Goal: Task Accomplishment & Management: Complete application form

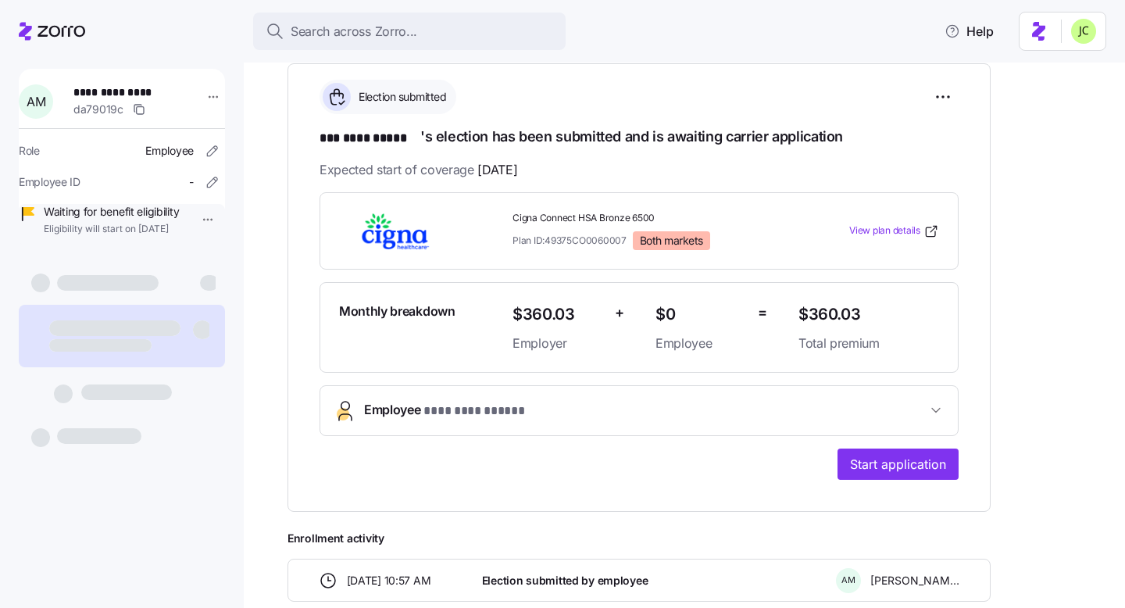
scroll to position [318, 0]
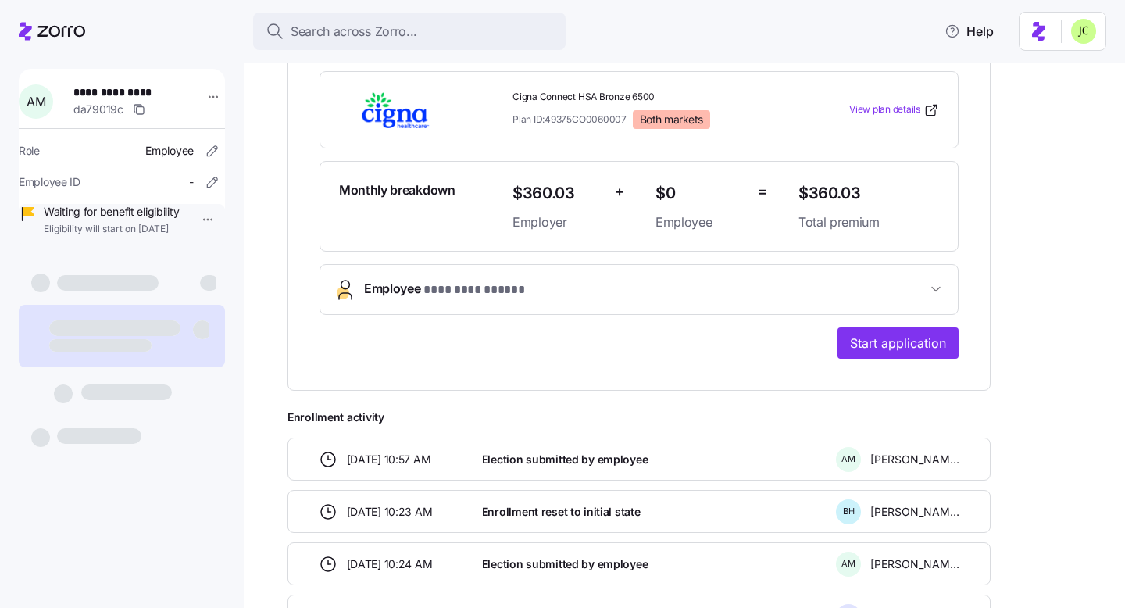
click at [528, 301] on button "**********" at bounding box center [638, 289] width 637 height 49
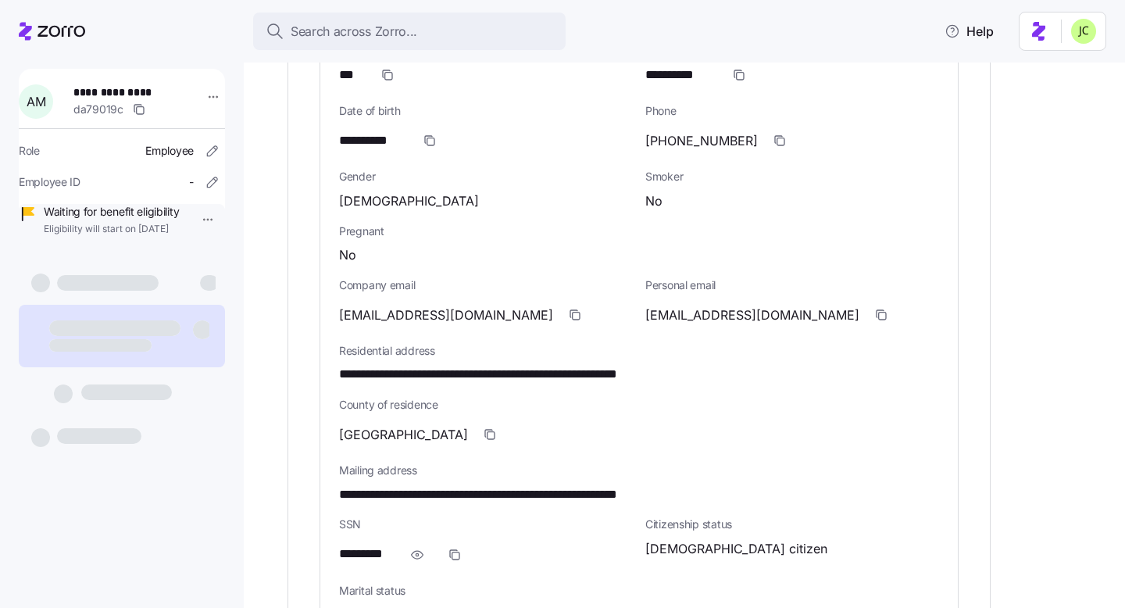
scroll to position [642, 0]
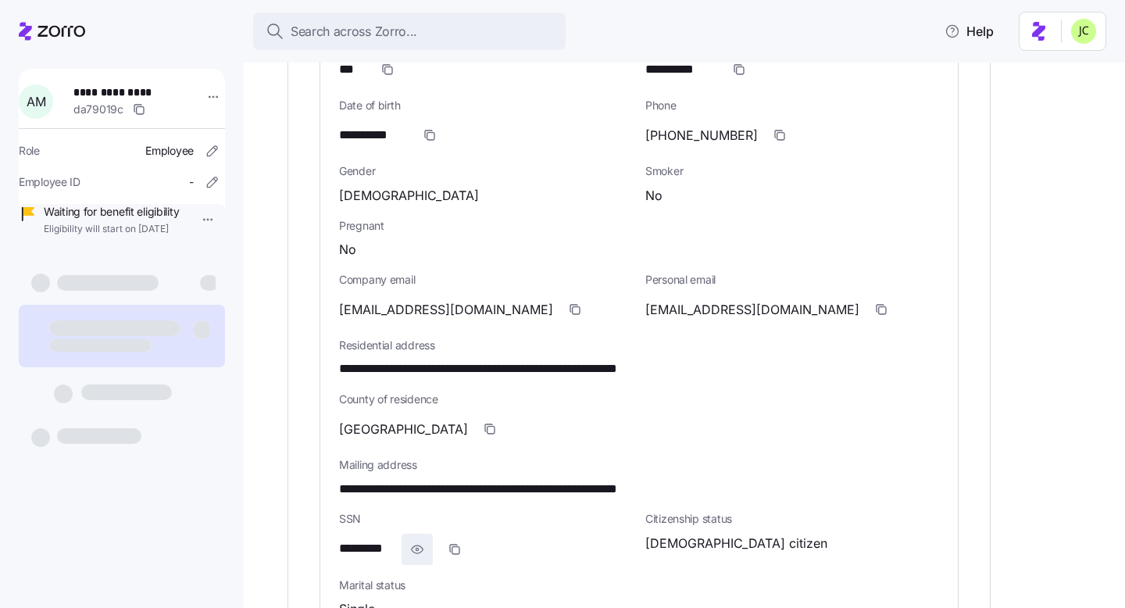
click at [411, 551] on icon "button" at bounding box center [417, 549] width 16 height 19
click at [476, 552] on icon "button" at bounding box center [472, 549] width 12 height 12
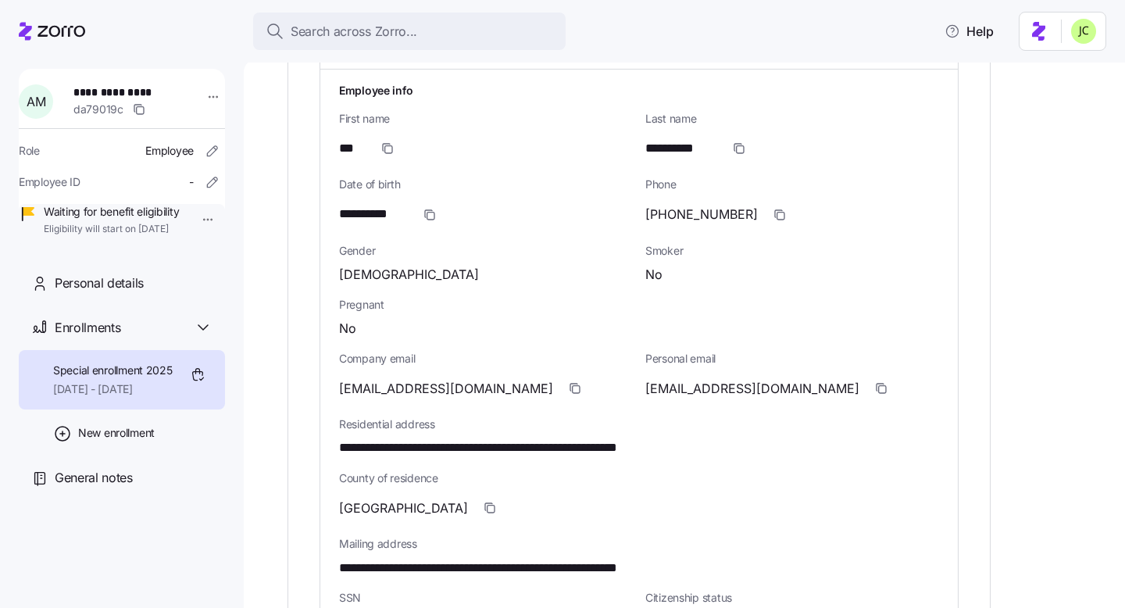
scroll to position [721, 0]
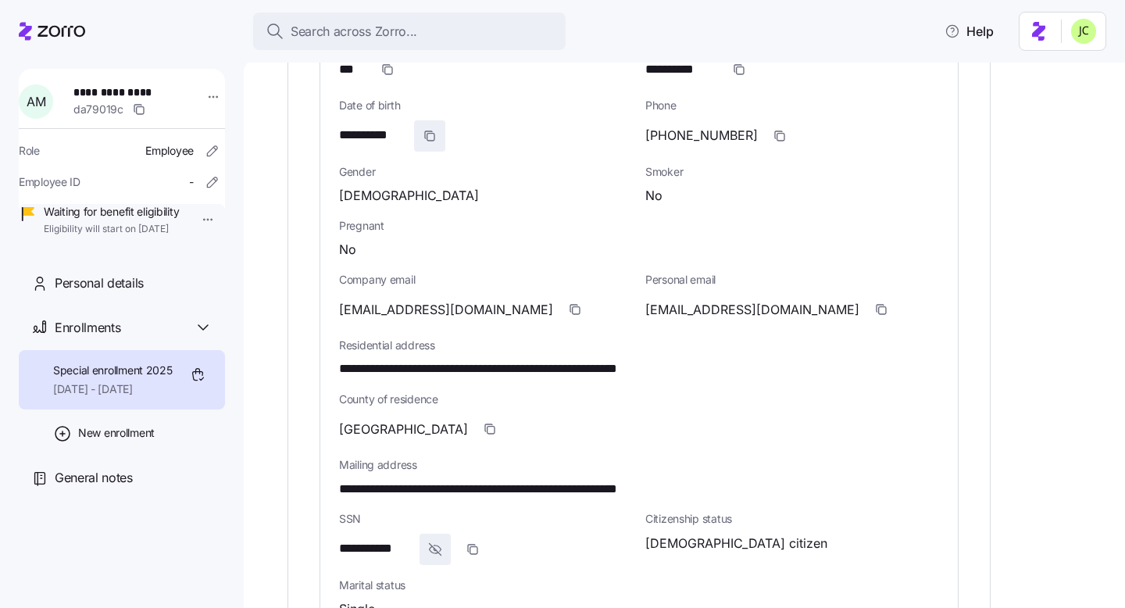
click at [429, 133] on icon "button" at bounding box center [429, 136] width 12 height 12
drag, startPoint x: 521, startPoint y: 366, endPoint x: 339, endPoint y: 367, distance: 182.0
click at [339, 367] on span "**********" at bounding box center [522, 369] width 367 height 20
copy span "**********"
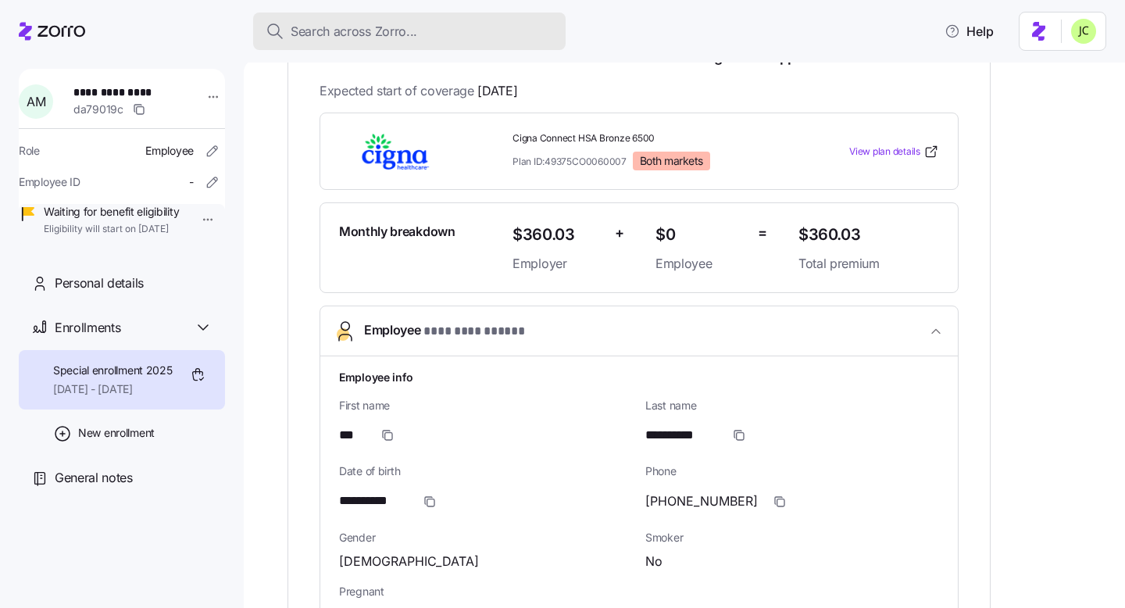
scroll to position [269, 0]
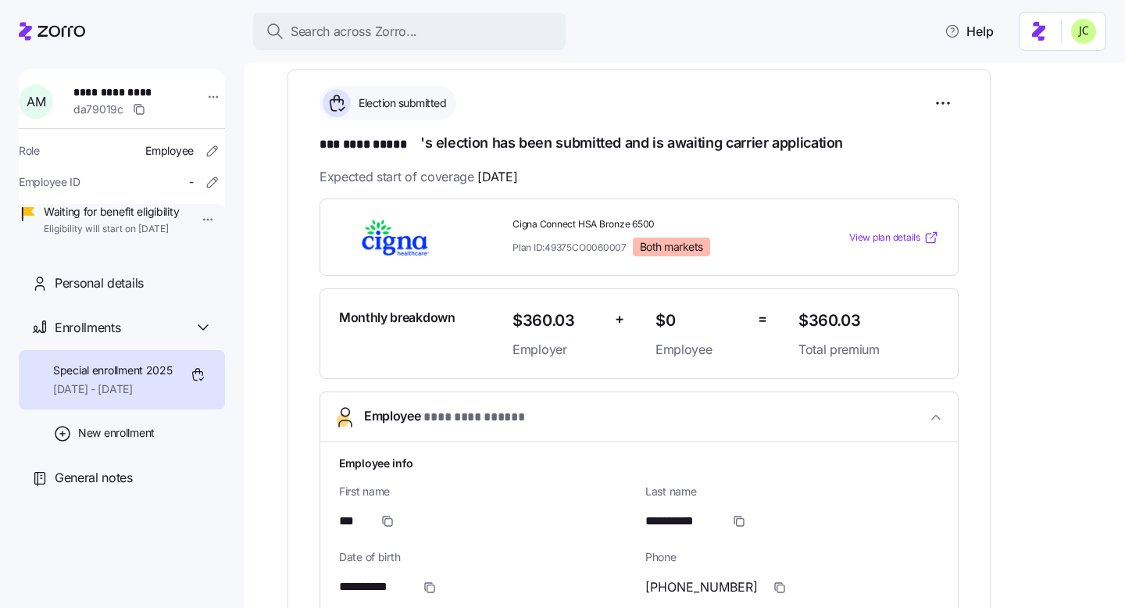
click at [881, 231] on span "View plan details" at bounding box center [884, 237] width 71 height 15
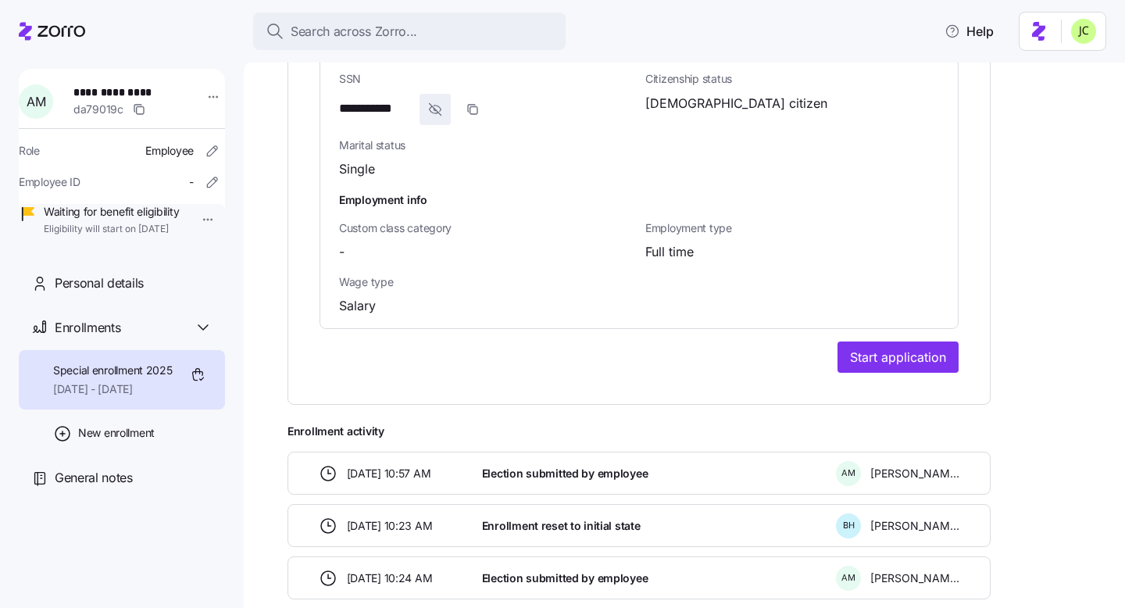
scroll to position [1296, 0]
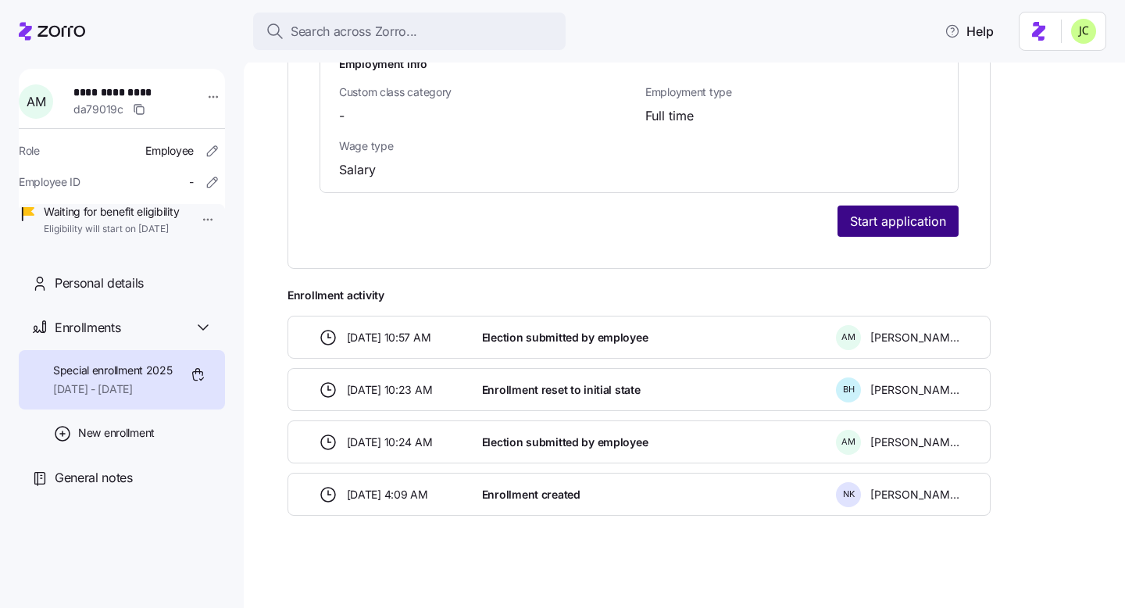
click at [911, 212] on span "Start application" at bounding box center [898, 221] width 96 height 19
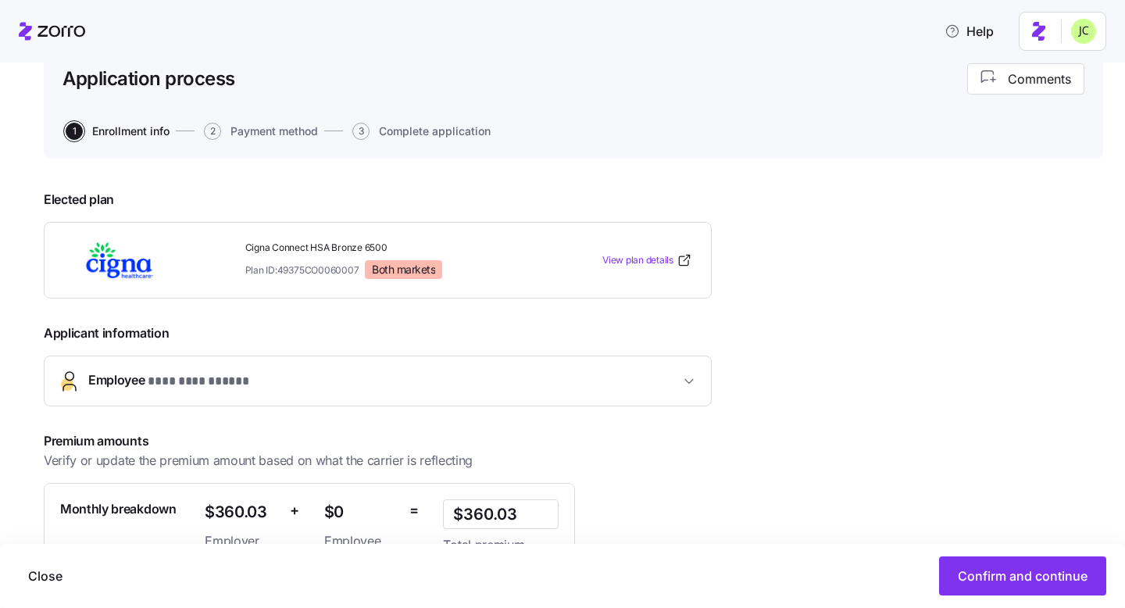
scroll to position [276, 0]
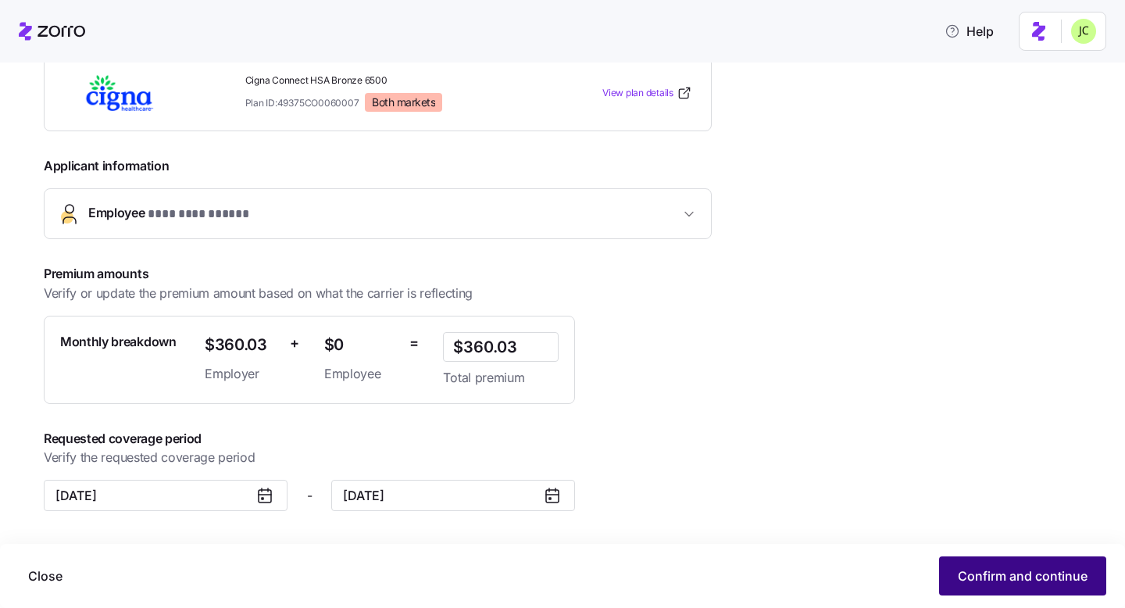
click at [996, 587] on button "Confirm and continue" at bounding box center [1022, 575] width 167 height 39
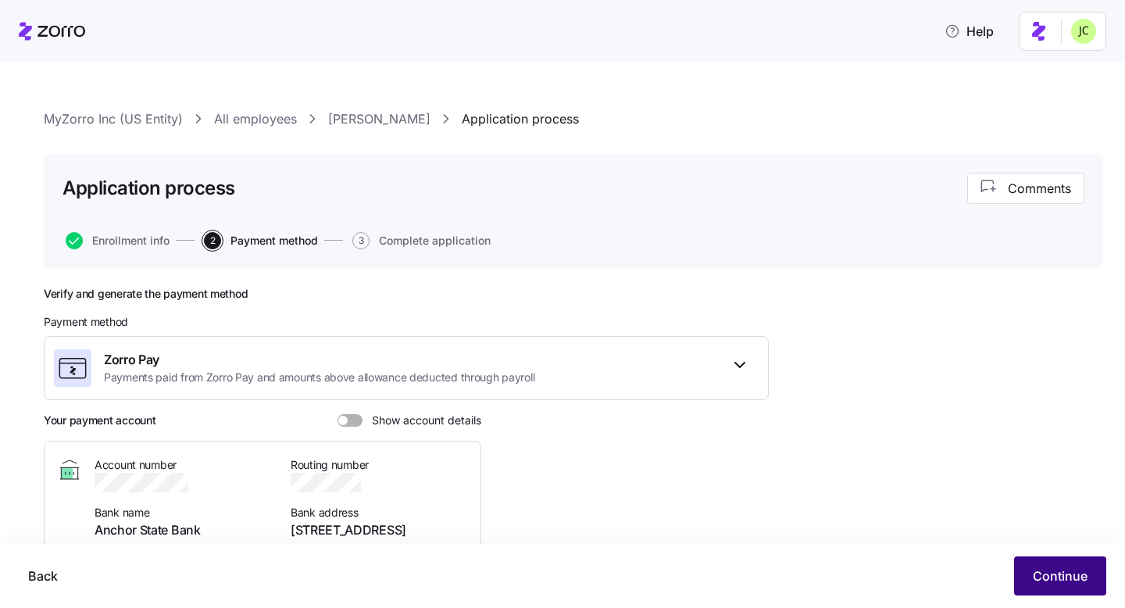
click at [1061, 572] on span "Continue" at bounding box center [1059, 575] width 55 height 19
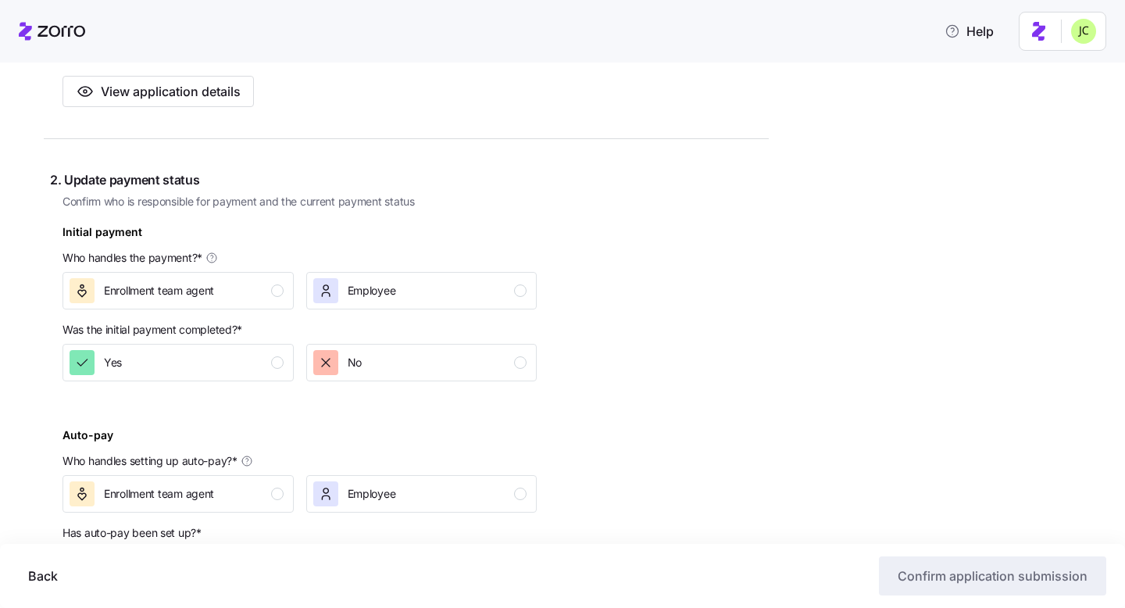
scroll to position [389, 0]
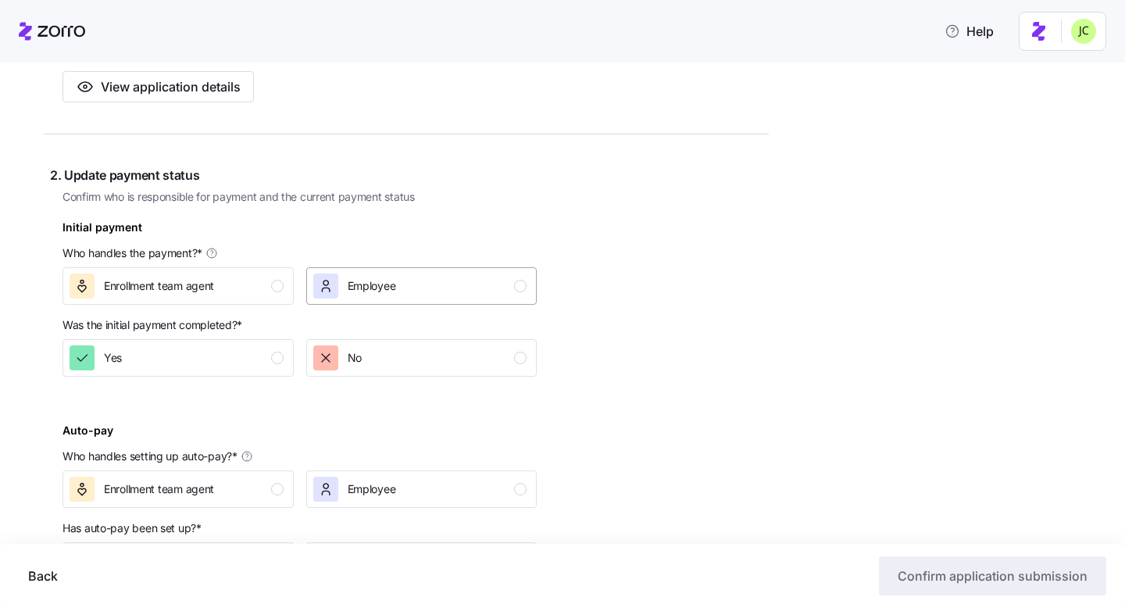
click at [440, 288] on div "Employee" at bounding box center [420, 285] width 214 height 25
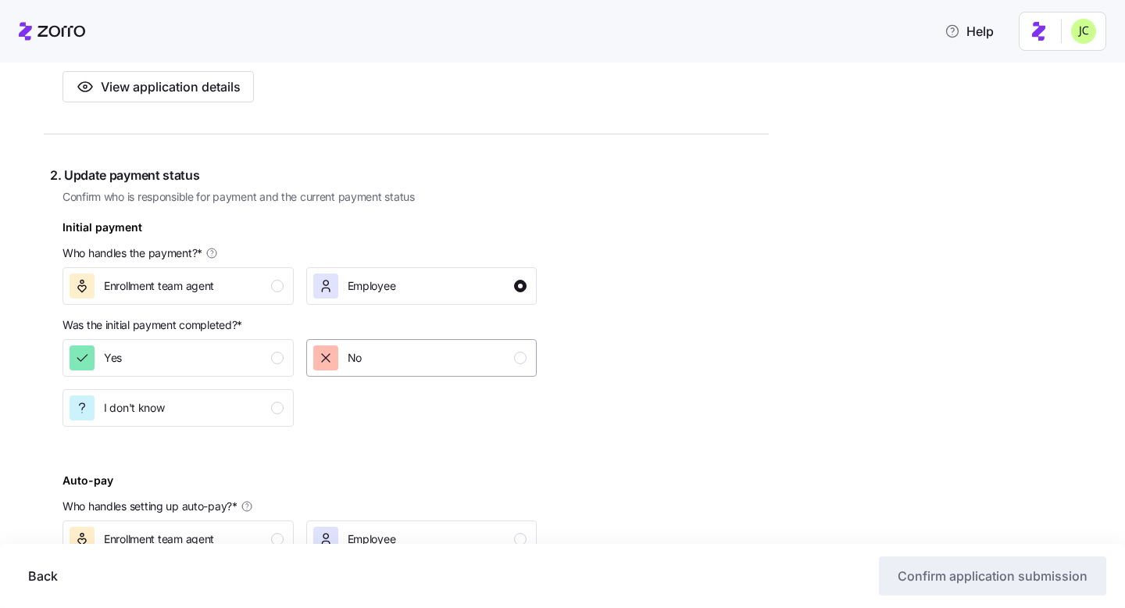
click at [365, 359] on div "No" at bounding box center [420, 357] width 214 height 25
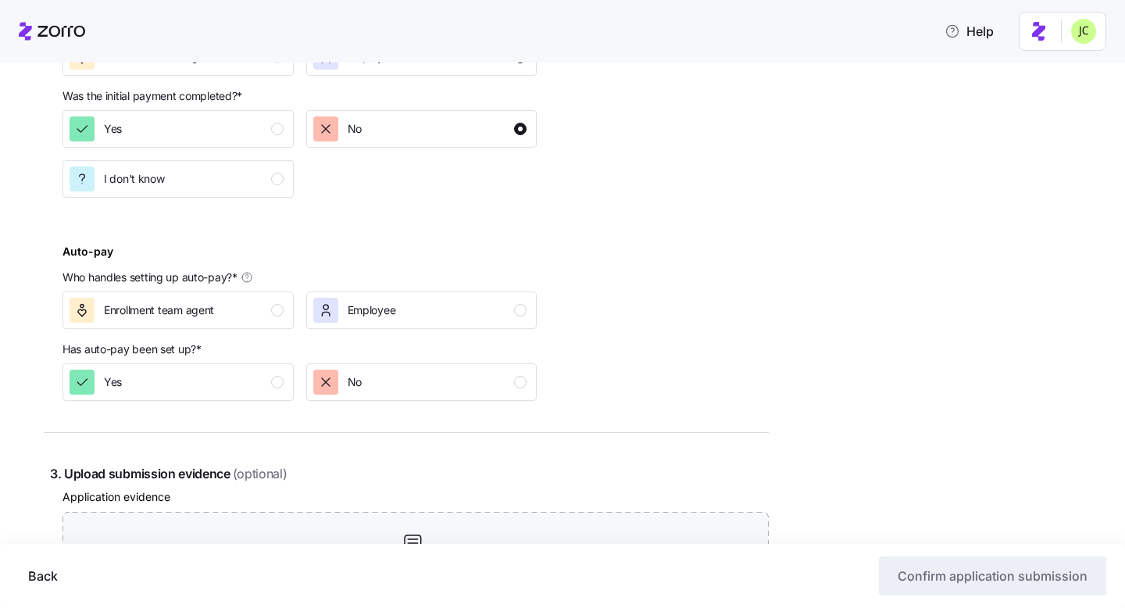
scroll to position [644, 0]
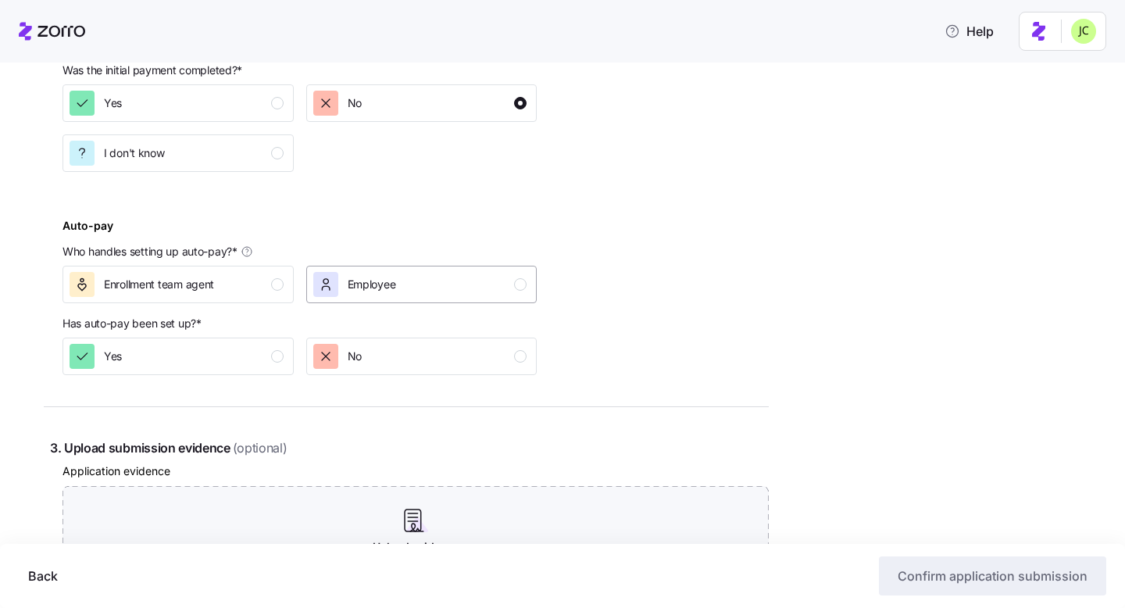
click at [420, 276] on div "Employee" at bounding box center [420, 284] width 214 height 25
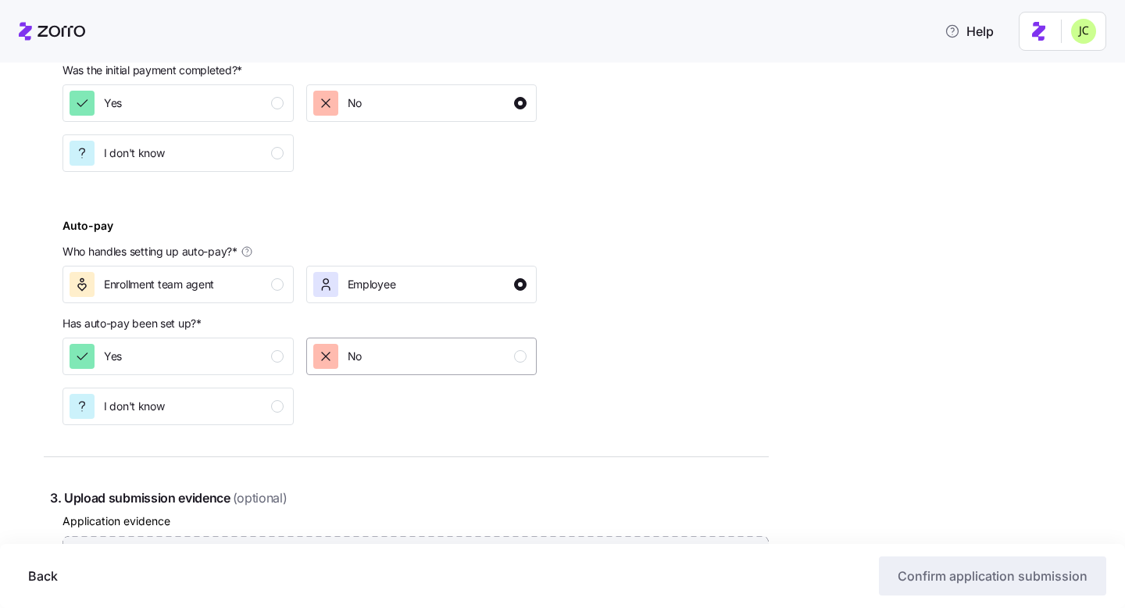
click at [416, 358] on div "No" at bounding box center [420, 356] width 214 height 25
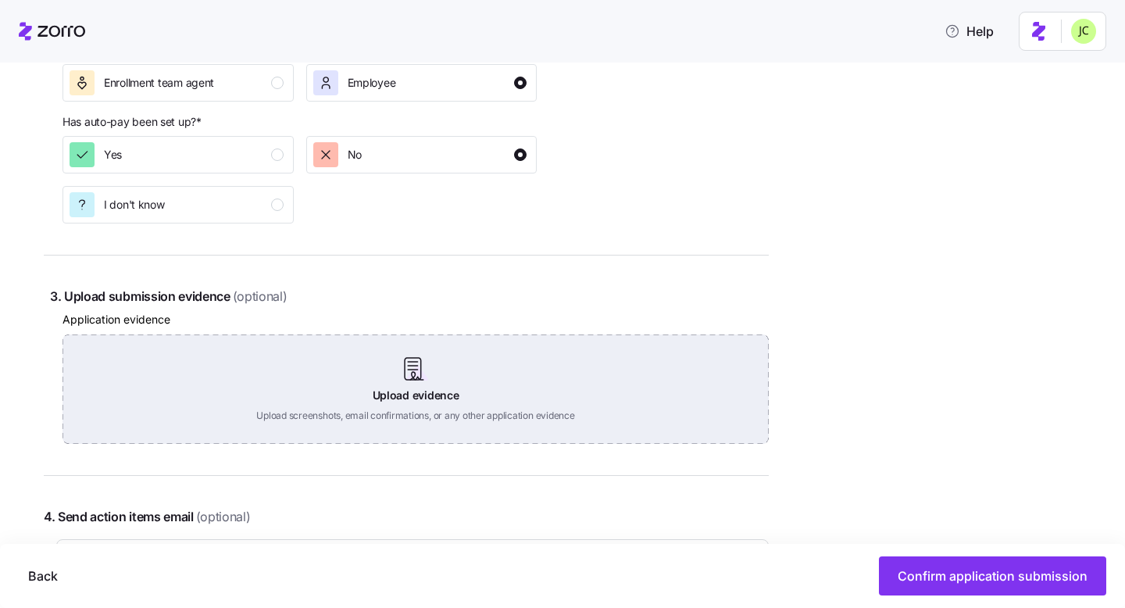
scroll to position [857, 0]
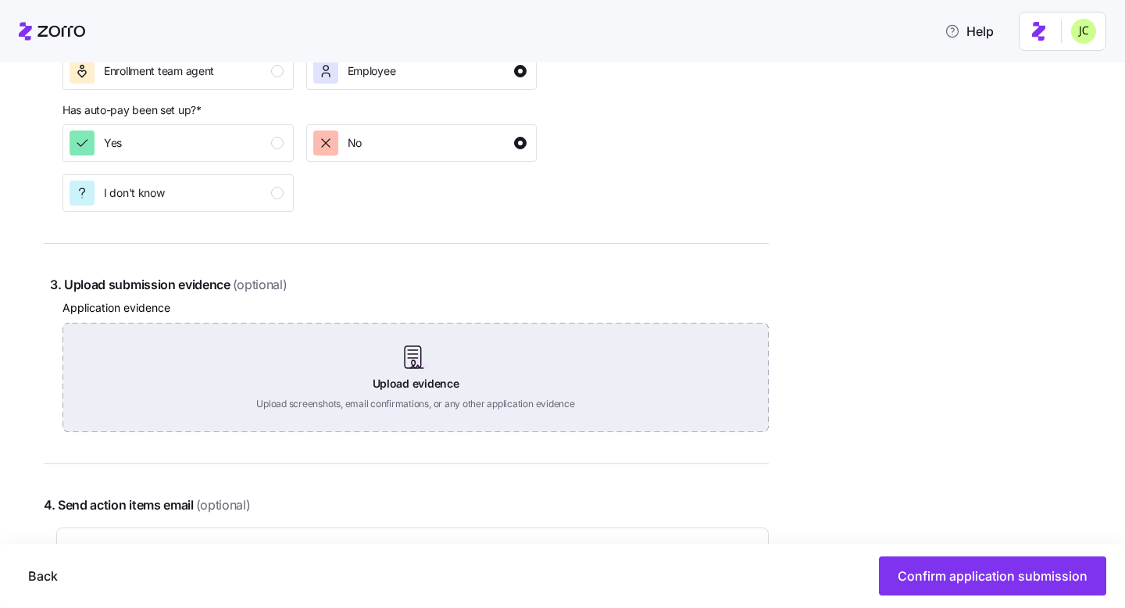
click at [486, 351] on div "Upload evidence Upload screenshots, email confirmations, or any other applicati…" at bounding box center [415, 377] width 706 height 109
click at [405, 362] on div "Upload evidence Upload screenshots, email confirmations, or any other applicati…" at bounding box center [415, 377] width 706 height 109
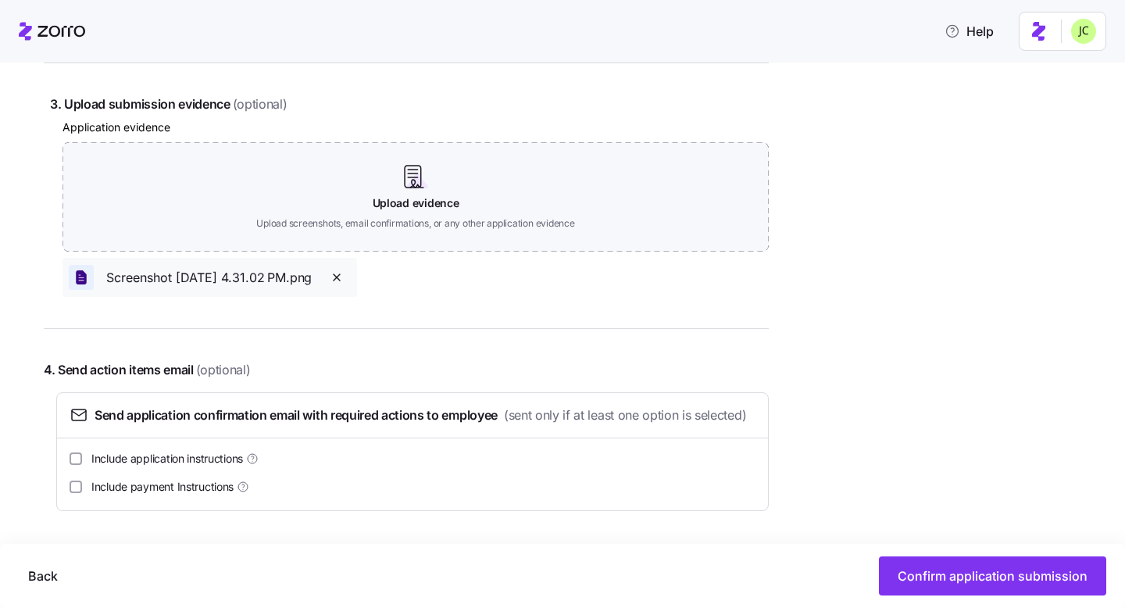
scroll to position [1064, 0]
click at [91, 488] on label "Include payment Instructions" at bounding box center [165, 487] width 167 height 16
click at [82, 488] on input "Include payment Instructions" at bounding box center [76, 486] width 12 height 12
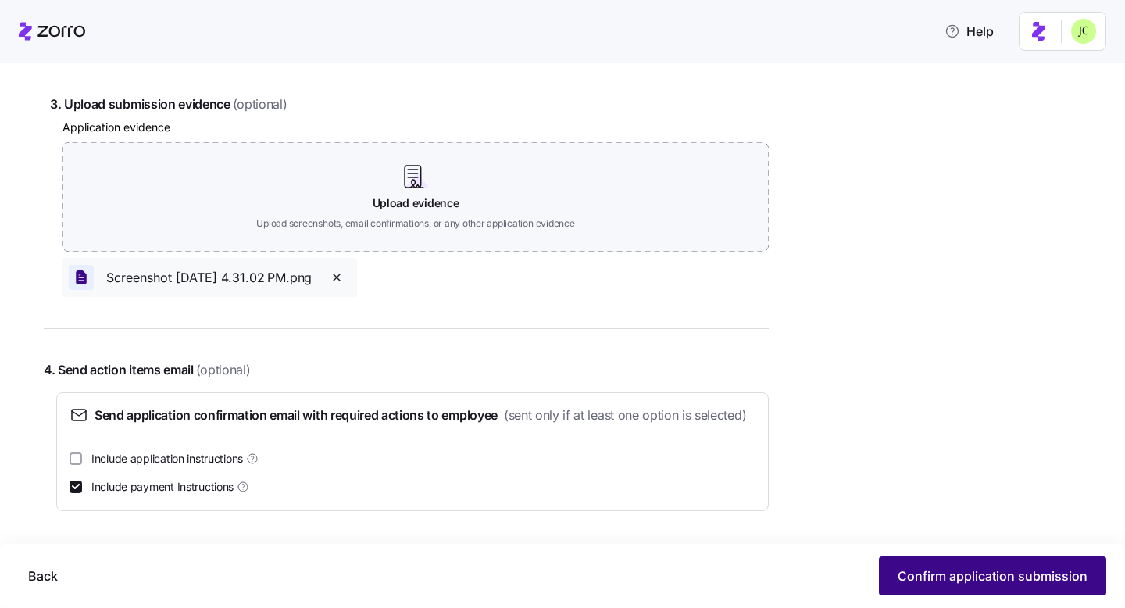
click at [922, 569] on span "Confirm application submission" at bounding box center [992, 575] width 190 height 19
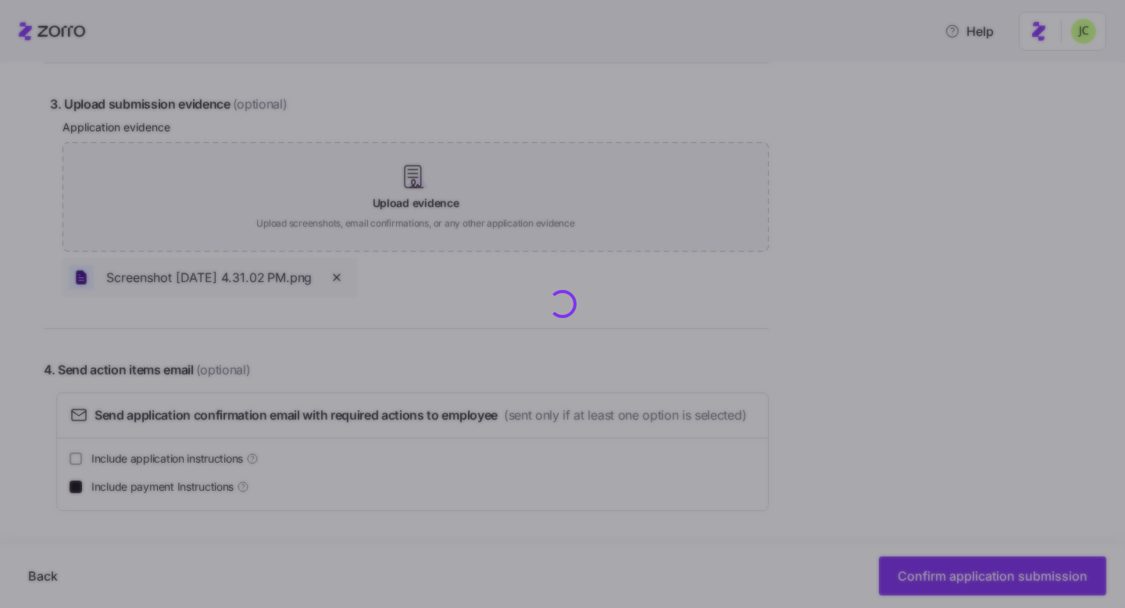
checkbox input "false"
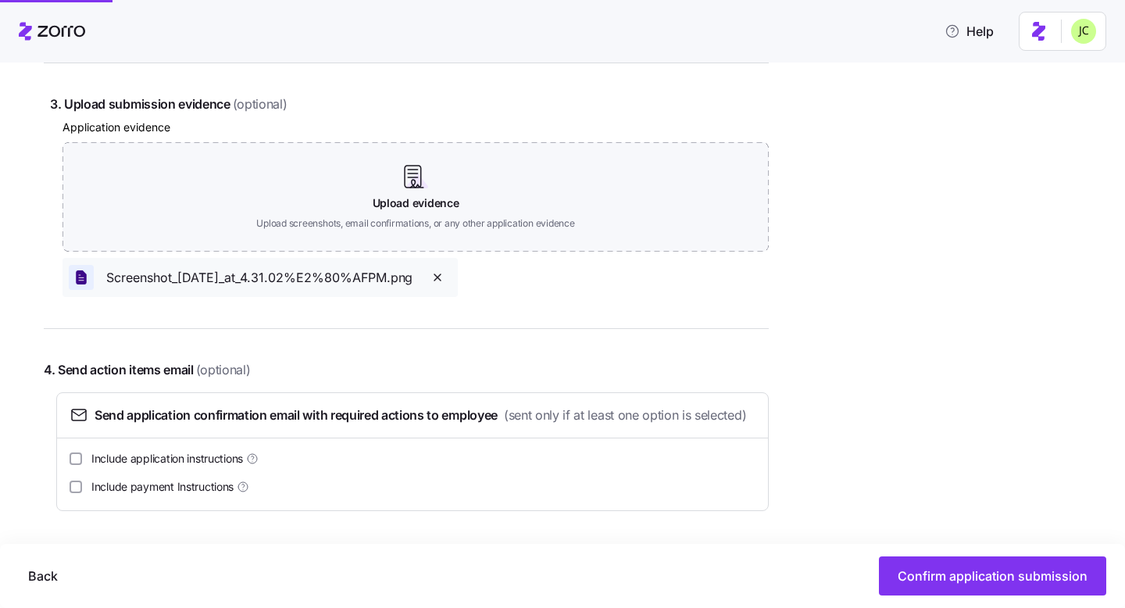
scroll to position [1064, 0]
